Goal: Task Accomplishment & Management: Manage account settings

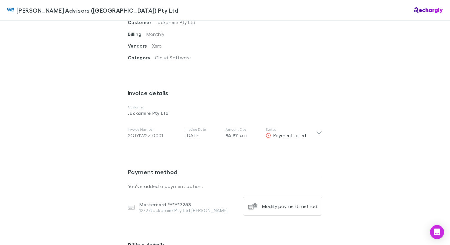
scroll to position [294, 0]
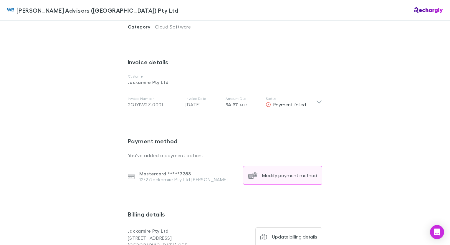
click at [269, 173] on div "Modify payment method" at bounding box center [289, 176] width 55 height 6
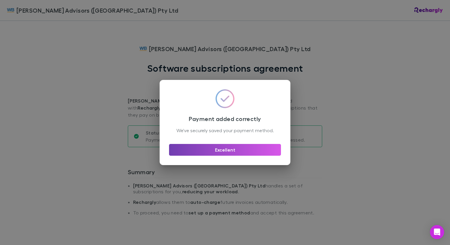
click at [225, 154] on button "Excellent" at bounding box center [225, 150] width 112 height 12
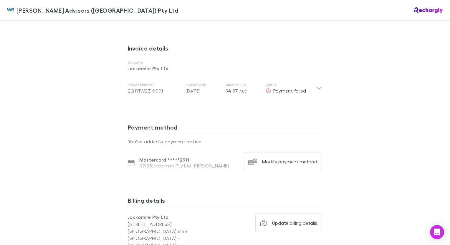
scroll to position [324, 0]
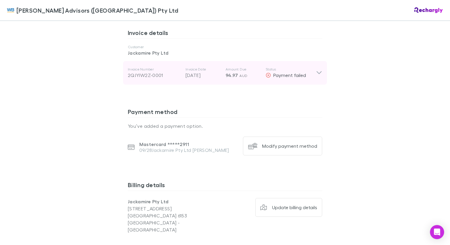
click at [316, 69] on icon at bounding box center [319, 72] width 6 height 7
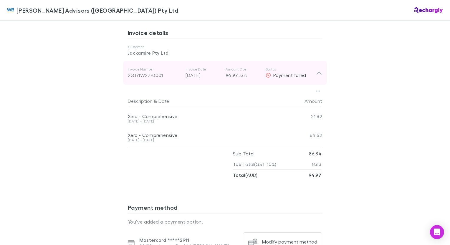
click at [317, 72] on icon at bounding box center [318, 73] width 5 height 3
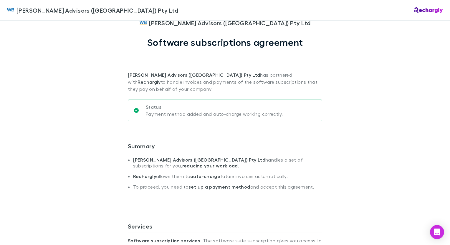
scroll to position [0, 0]
